Goal: Task Accomplishment & Management: Manage account settings

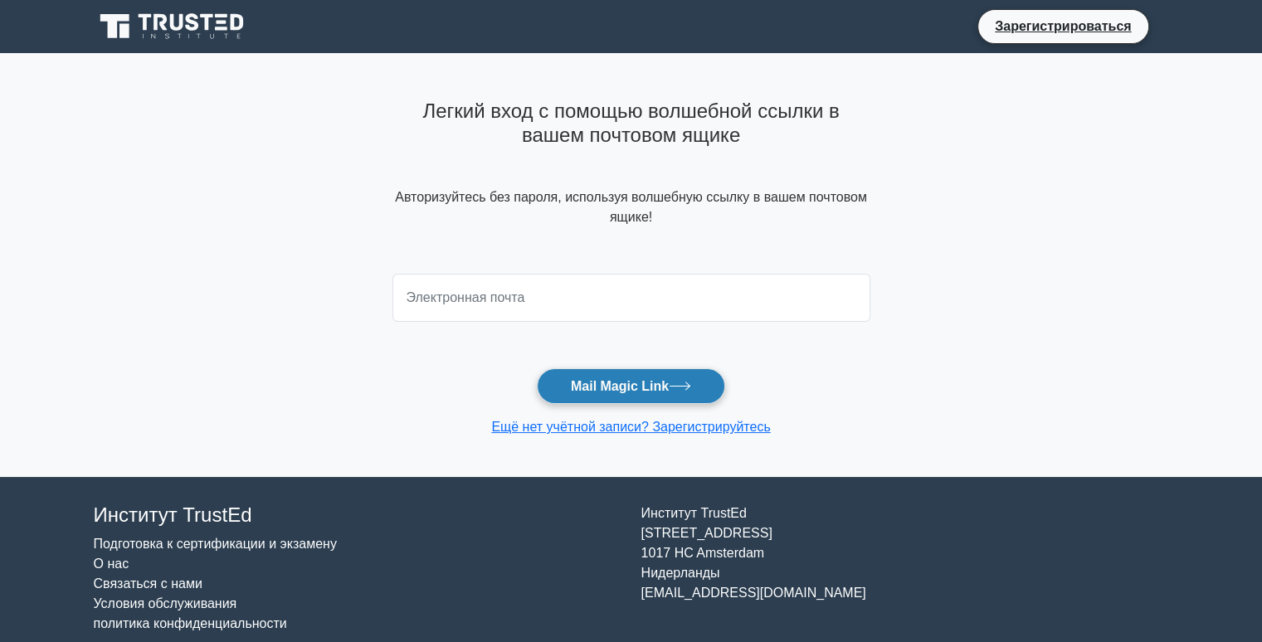
click at [631, 386] on font "Mail Magic Link" at bounding box center [620, 386] width 98 height 14
click at [688, 382] on icon at bounding box center [680, 386] width 22 height 9
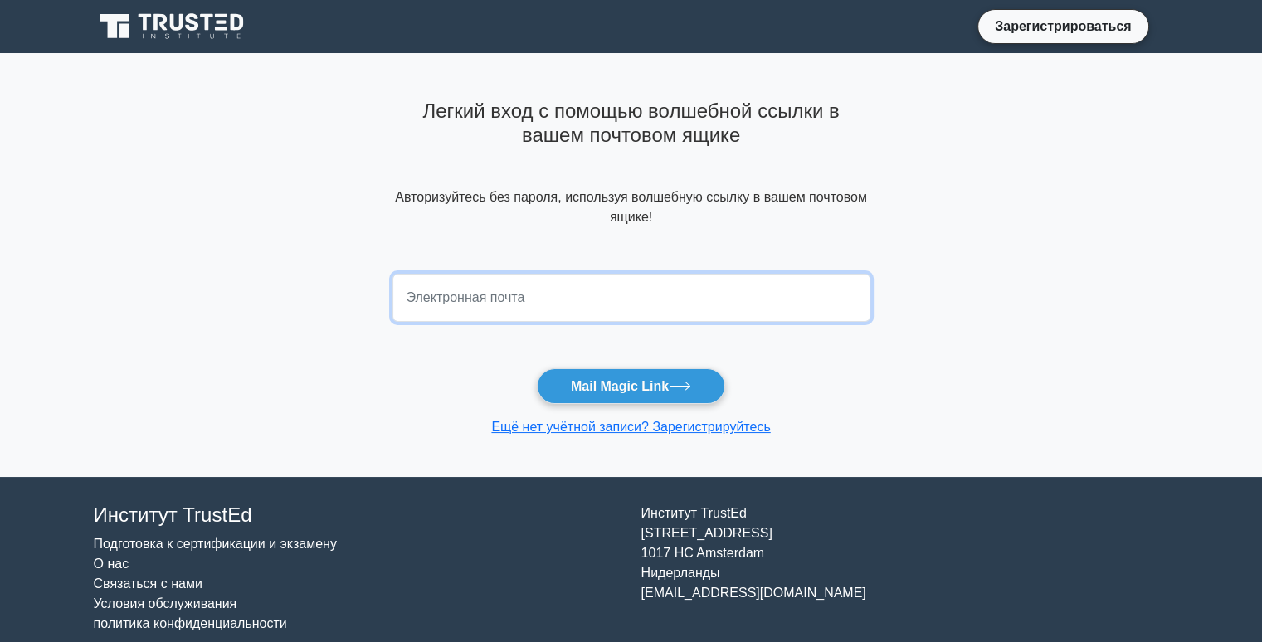
click at [574, 303] on input "email" at bounding box center [632, 298] width 478 height 48
type input "amina.aliyeva@azintelecom.az"
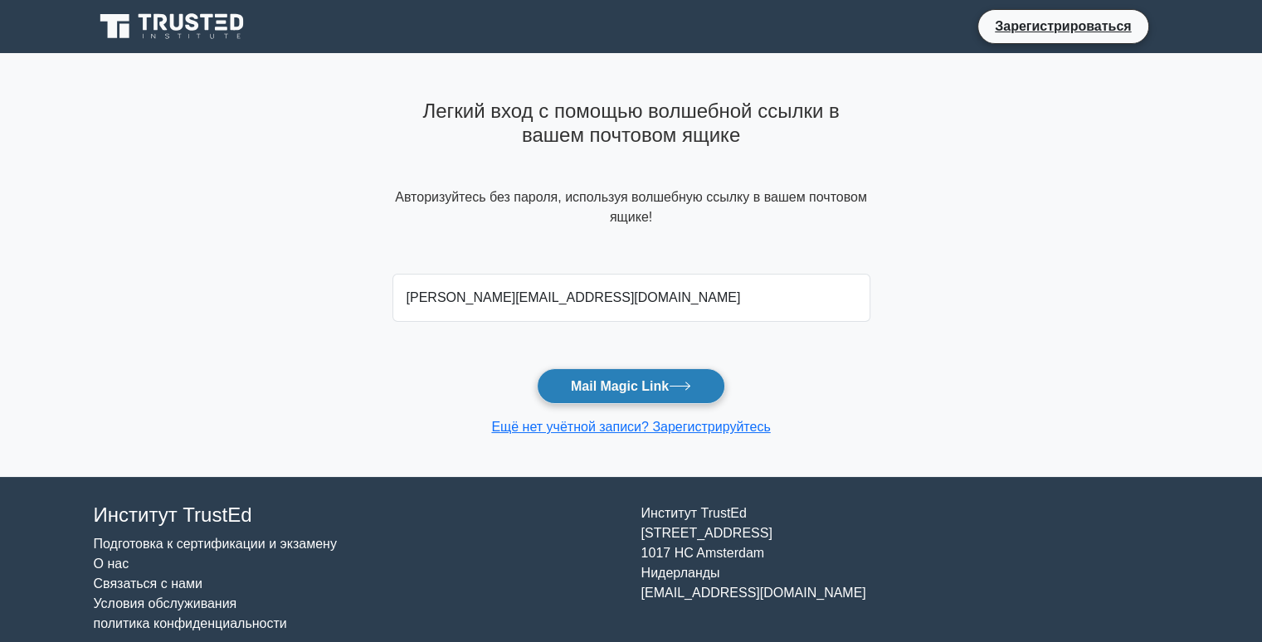
click at [637, 386] on font "Mail Magic Link" at bounding box center [620, 386] width 98 height 14
